Goal: Check status: Check status

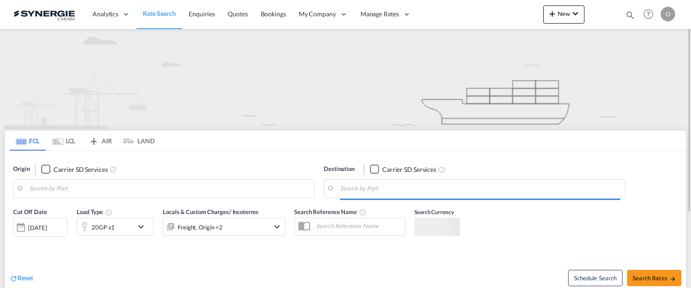
click at [630, 12] on md-icon "icon-magnify" at bounding box center [630, 15] width 10 height 10
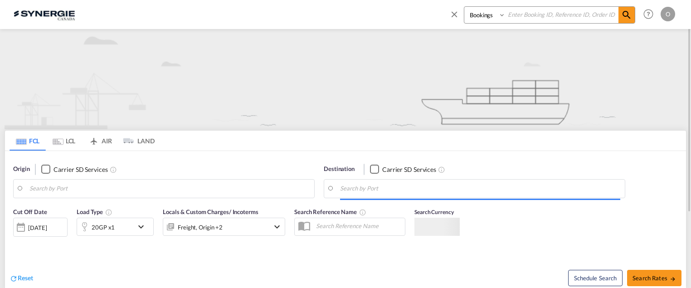
type input "Saskatoon, SK, CASAK"
type input "Navegantes, BRNVT"
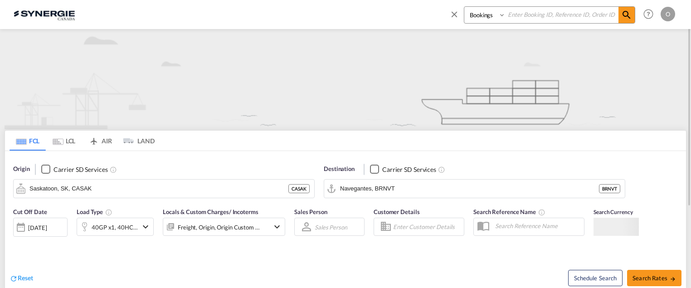
click at [555, 18] on input at bounding box center [562, 15] width 113 height 16
type input "syc002684"
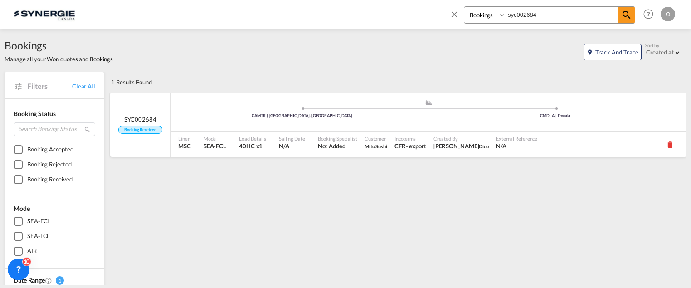
click at [391, 143] on div "Incoterms CFR - export" at bounding box center [410, 144] width 39 height 25
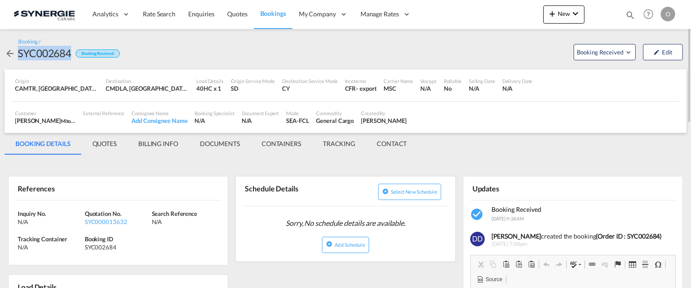
drag, startPoint x: 19, startPoint y: 53, endPoint x: 71, endPoint y: 55, distance: 52.6
click at [71, 55] on div "SYC002684" at bounding box center [45, 53] width 54 height 15
copy div "SYC002684"
